Goal: Book appointment/travel/reservation

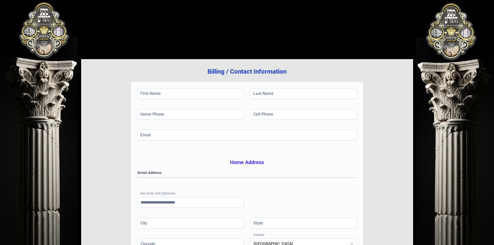
drag, startPoint x: 7, startPoint y: 21, endPoint x: 115, endPoint y: 27, distance: 108.0
click at [115, 27] on div "בעזהשי"ת [PHONE_NUMBER] Billing / Contact Information First Name Last Name Home…" at bounding box center [247, 156] width 494 height 313
drag, startPoint x: 43, startPoint y: 37, endPoint x: 350, endPoint y: 35, distance: 306.6
click at [329, 35] on div "בעזהשי"ת [PHONE_NUMBER] Billing / Contact Information First Name Last Name Home…" at bounding box center [247, 156] width 494 height 313
click at [281, 76] on div "Billing / Contact Information First Name Last Name Home Phone Cell Phone Email …" at bounding box center [247, 166] width 332 height 215
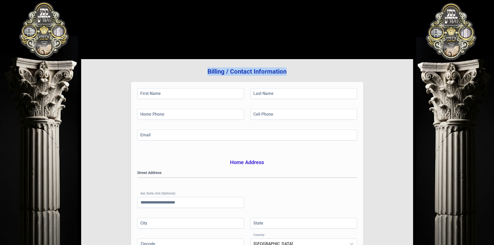
drag, startPoint x: 296, startPoint y: 72, endPoint x: 188, endPoint y: 74, distance: 107.3
click at [188, 74] on h3 "Billing / Contact Information" at bounding box center [246, 71] width 315 height 8
click at [190, 74] on h3 "Billing / Contact Information" at bounding box center [246, 71] width 315 height 8
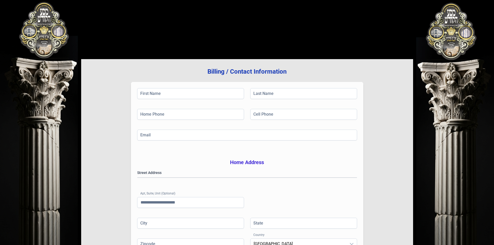
click at [178, 77] on div "Billing / Contact Information First Name Last Name Home Phone Cell Phone Email …" at bounding box center [247, 166] width 332 height 215
click at [182, 74] on h3 "Billing / Contact Information" at bounding box center [246, 71] width 315 height 8
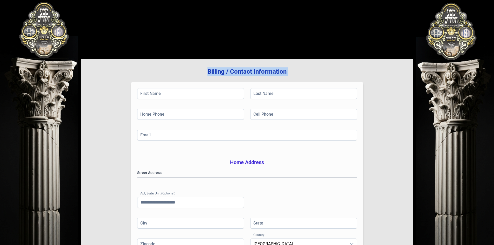
click at [182, 74] on h3 "Billing / Contact Information" at bounding box center [246, 71] width 315 height 8
click at [207, 73] on h3 "Billing / Contact Information" at bounding box center [246, 71] width 315 height 8
drag, startPoint x: 199, startPoint y: 74, endPoint x: 298, endPoint y: 69, distance: 99.6
click at [298, 69] on h3 "Billing / Contact Information" at bounding box center [246, 71] width 315 height 8
click at [87, 46] on div "Billing / Contact Information First Name Last Name Home Phone Cell Phone Email …" at bounding box center [247, 156] width 332 height 288
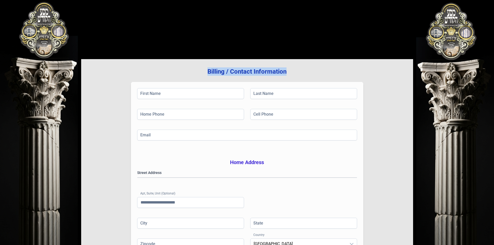
drag, startPoint x: 208, startPoint y: 72, endPoint x: 308, endPoint y: 72, distance: 99.3
click at [308, 72] on h3 "Billing / Contact Information" at bounding box center [246, 71] width 315 height 8
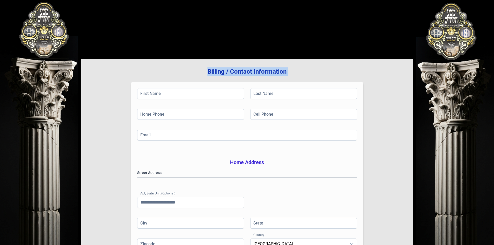
click at [287, 74] on h3 "Billing / Contact Information" at bounding box center [246, 71] width 315 height 8
drag, startPoint x: 289, startPoint y: 73, endPoint x: 172, endPoint y: 72, distance: 116.6
click at [172, 72] on h3 "Billing / Contact Information" at bounding box center [246, 71] width 315 height 8
drag, startPoint x: 171, startPoint y: 71, endPoint x: 287, endPoint y: 71, distance: 116.4
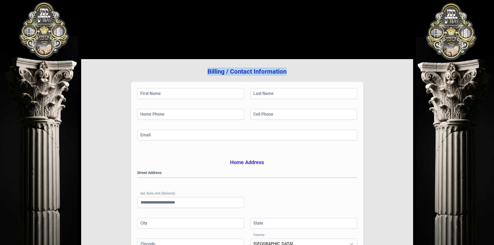
click at [287, 71] on h3 "Billing / Contact Information" at bounding box center [246, 71] width 315 height 8
click at [285, 73] on h3 "Billing / Contact Information" at bounding box center [246, 71] width 315 height 8
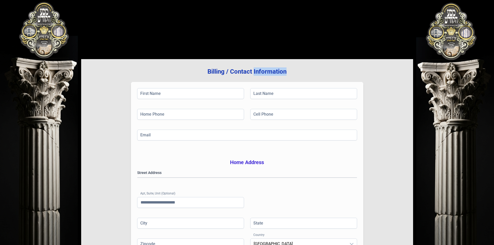
click at [285, 73] on h3 "Billing / Contact Information" at bounding box center [246, 71] width 315 height 8
click at [299, 73] on h3 "Billing / Contact Information" at bounding box center [246, 71] width 315 height 8
drag, startPoint x: 299, startPoint y: 73, endPoint x: 194, endPoint y: 71, distance: 105.0
click at [194, 71] on h3 "Billing / Contact Information" at bounding box center [246, 71] width 315 height 8
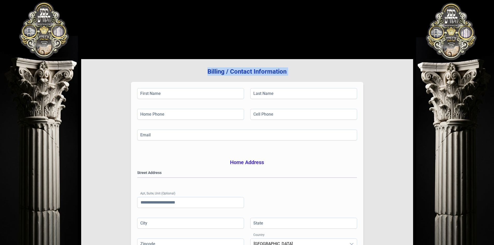
click at [194, 71] on h3 "Billing / Contact Information" at bounding box center [246, 71] width 315 height 8
click at [210, 70] on h3 "Billing / Contact Information" at bounding box center [246, 71] width 315 height 8
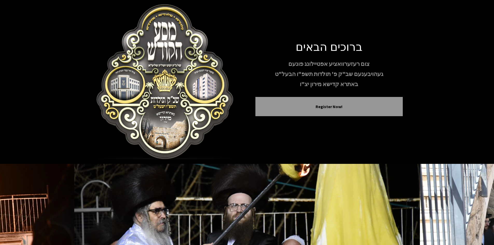
drag, startPoint x: 344, startPoint y: 50, endPoint x: 340, endPoint y: 91, distance: 41.4
click at [340, 91] on div "ברוכים הבאים צום רעזערוואציע אפטיילונג פונעם געהויבענעם שב"ק פ' תולדות תשפ"ו הב…" at bounding box center [328, 81] width 147 height 85
click at [349, 86] on p "באתרא קדישא מירון יצ"ו" at bounding box center [328, 84] width 147 height 9
drag, startPoint x: 354, startPoint y: 86, endPoint x: 282, endPoint y: 83, distance: 72.4
click at [282, 83] on p "באתרא קדישא מירון יצ"ו" at bounding box center [328, 84] width 147 height 9
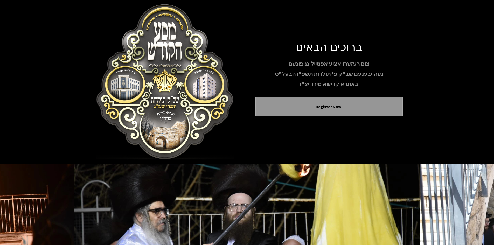
click at [284, 70] on p "געהויבענעם שב"ק פ' תולדות תשפ"ו הבעל"ט" at bounding box center [328, 73] width 147 height 9
click at [280, 75] on p "געהויבענעם שב"ק פ' תולדות תשפ"ו הבעל"ט" at bounding box center [328, 73] width 147 height 9
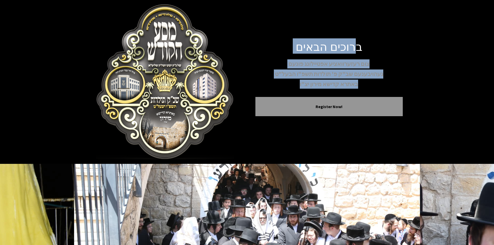
drag, startPoint x: 297, startPoint y: 86, endPoint x: 363, endPoint y: 44, distance: 78.0
click at [363, 44] on div "ברוכים הבאים צום רעזערוואציע אפטיילונג פונעם געהויבענעם שב"ק פ' תולדות תשפ"ו הב…" at bounding box center [328, 81] width 147 height 85
click at [359, 47] on h1 "ברוכים הבאים" at bounding box center [328, 46] width 147 height 14
drag, startPoint x: 361, startPoint y: 46, endPoint x: 288, endPoint y: 86, distance: 83.5
click at [288, 86] on div "ברוכים הבאים צום רעזערוואציע אפטיילונג פונעם געהויבענעם שב"ק פ' תולדות תשפ"ו הב…" at bounding box center [328, 81] width 147 height 85
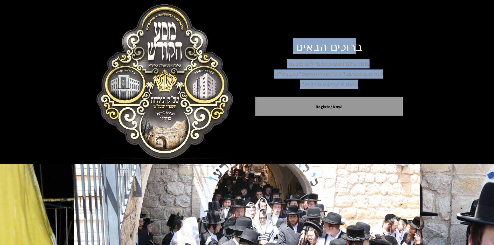
click at [288, 86] on p "באתרא קדישא מירון יצ"ו" at bounding box center [328, 84] width 147 height 9
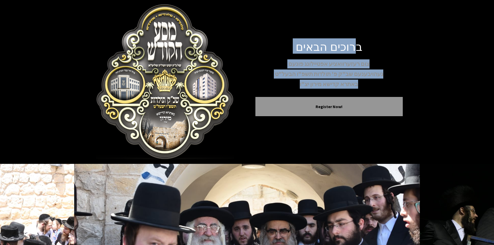
drag, startPoint x: 276, startPoint y: 89, endPoint x: 359, endPoint y: 49, distance: 92.4
click at [359, 49] on div "ברוכים הבאים צום רעזערוואציע אפטיילונג פונעם געהויבענעם שב"ק פ' תולדות תשפ"ו הב…" at bounding box center [328, 81] width 147 height 85
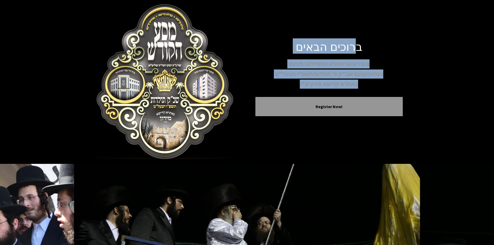
click at [337, 78] on p "געהויבענעם שב"ק פ' תולדות תשפ"ו הבעל"ט" at bounding box center [328, 73] width 147 height 9
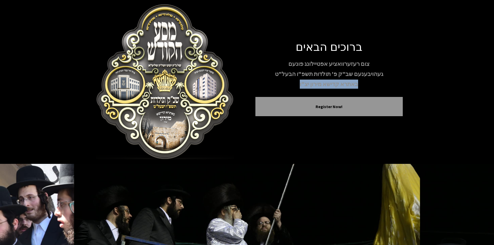
drag, startPoint x: 356, startPoint y: 86, endPoint x: 297, endPoint y: 85, distance: 59.1
click at [297, 85] on p "באתרא קדישא מירון יצ"ו" at bounding box center [328, 84] width 147 height 9
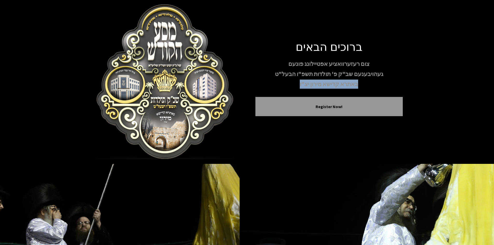
click at [297, 85] on p "באתרא קדישא מירון יצ"ו" at bounding box center [328, 84] width 147 height 9
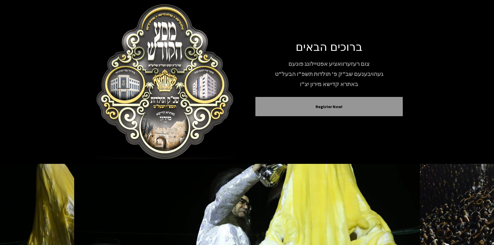
click at [362, 75] on p "געהויבענעם שב"ק פ' תולדות תשפ"ו הבעל"ט" at bounding box center [328, 73] width 147 height 9
click at [347, 75] on p "געהויבענעם שב"ק פ' תולדות תשפ"ו הבעל"ט" at bounding box center [328, 73] width 147 height 9
